Goal: Navigation & Orientation: Find specific page/section

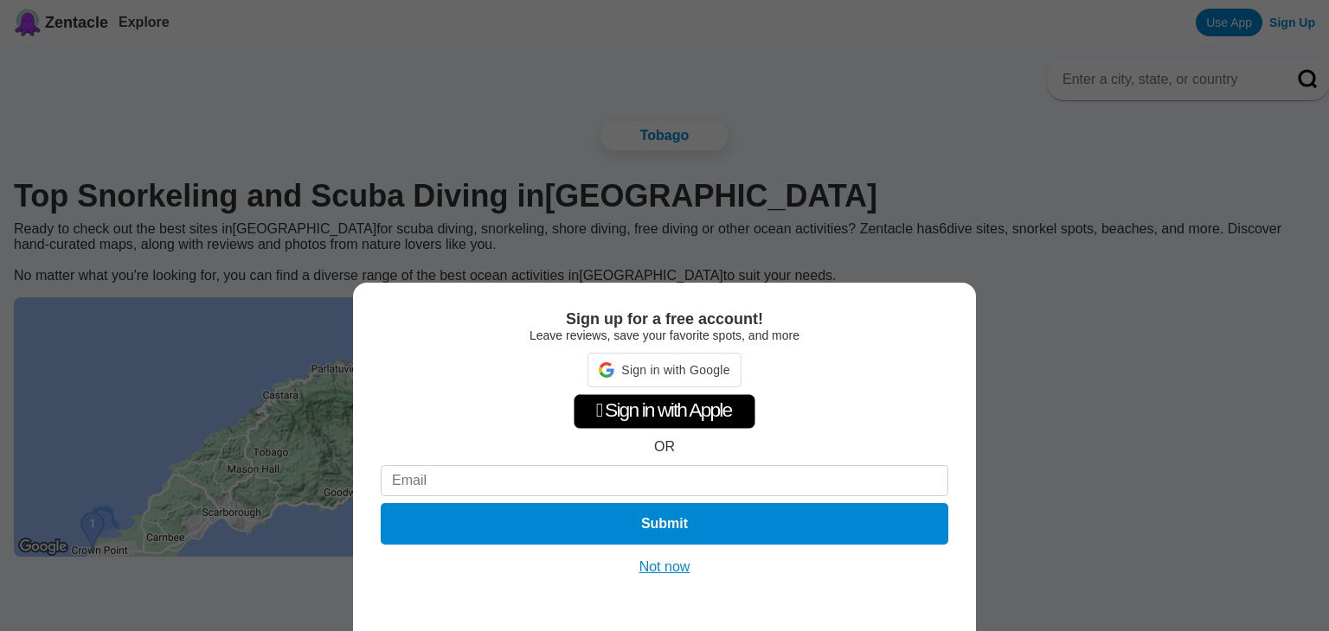
drag, startPoint x: 663, startPoint y: 571, endPoint x: 649, endPoint y: 575, distance: 14.5
click at [663, 572] on button "Not now" at bounding box center [664, 567] width 61 height 17
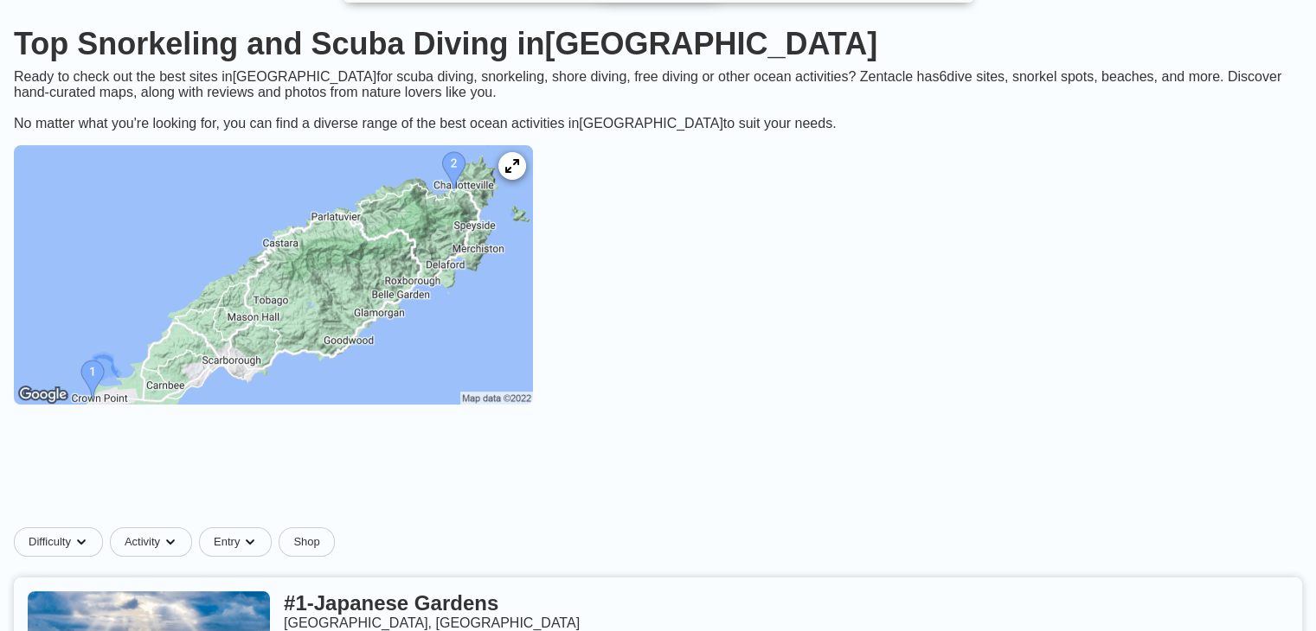
scroll to position [173, 0]
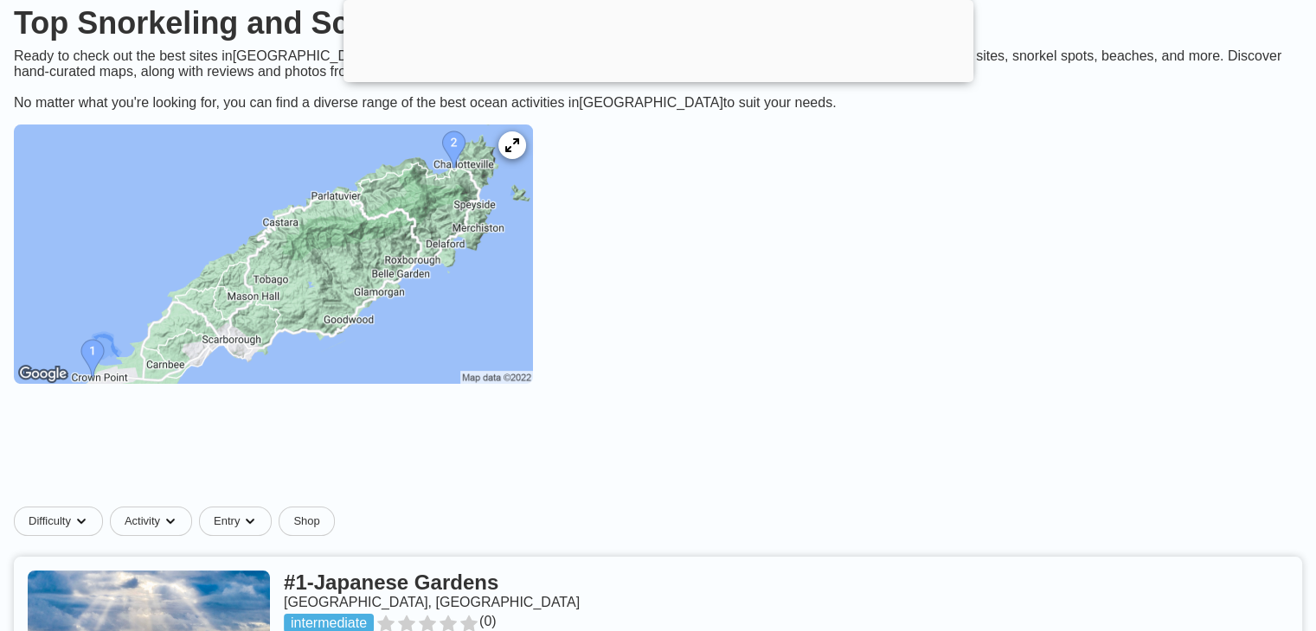
click at [652, 78] on div at bounding box center [658, 78] width 630 height 0
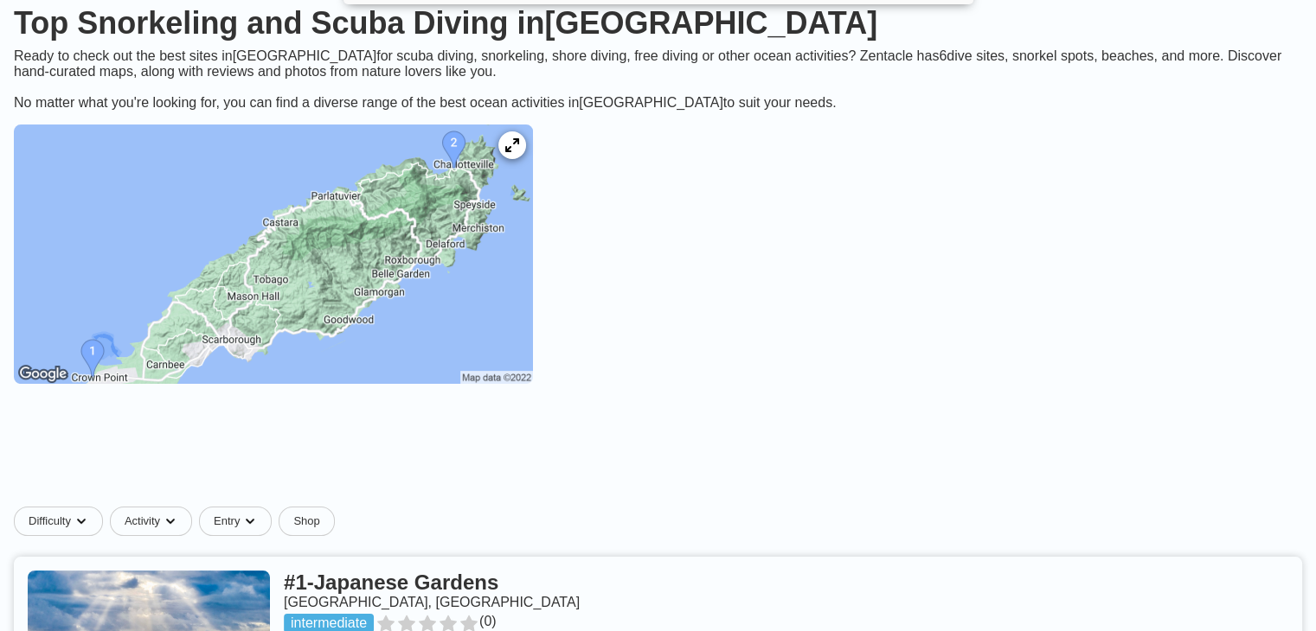
click at [381, 275] on img at bounding box center [273, 254] width 519 height 259
